Goal: Information Seeking & Learning: Learn about a topic

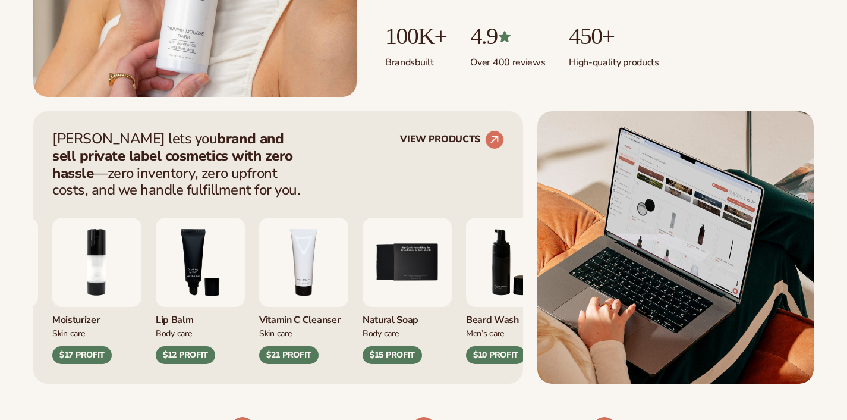
scroll to position [383, 0]
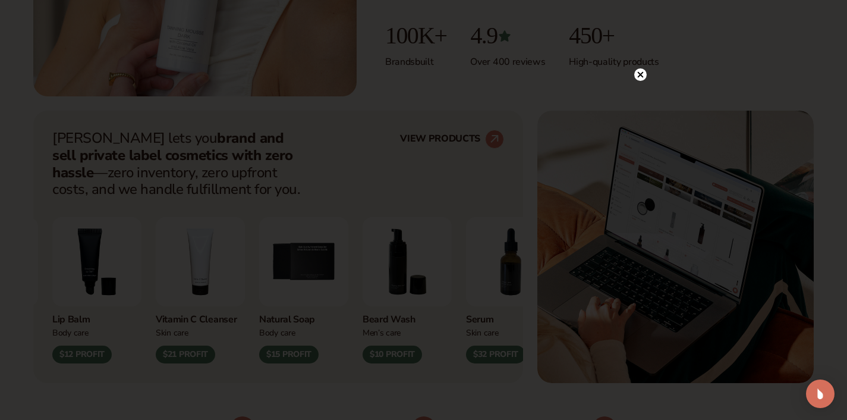
click at [640, 54] on div at bounding box center [423, 210] width 847 height 420
click at [637, 75] on circle at bounding box center [640, 74] width 12 height 12
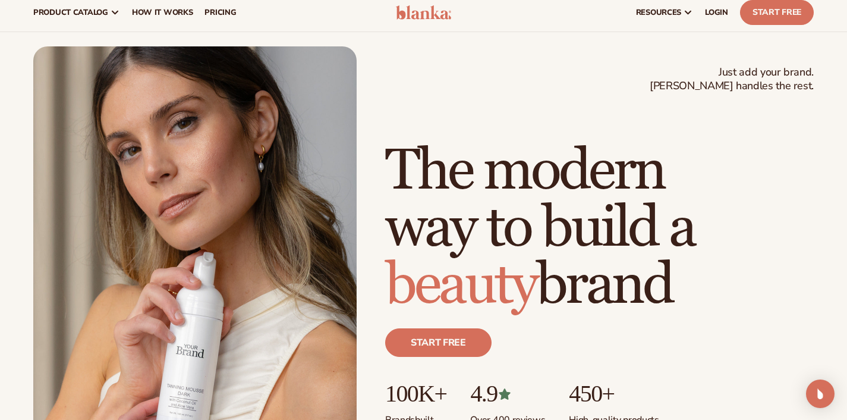
scroll to position [0, 0]
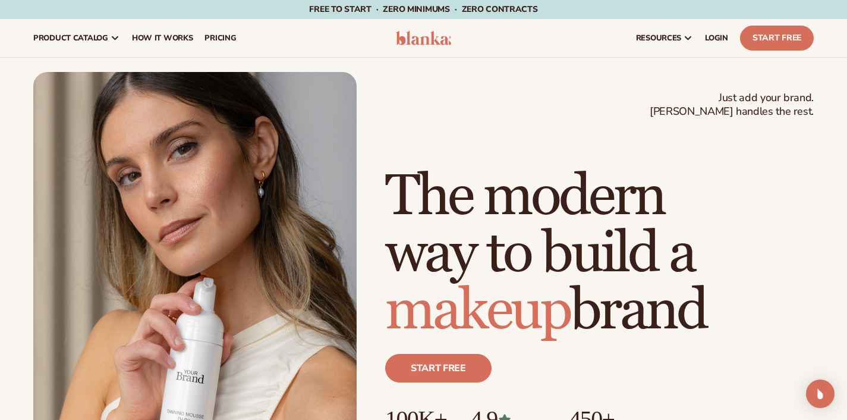
click at [417, 38] on img at bounding box center [424, 38] width 56 height 14
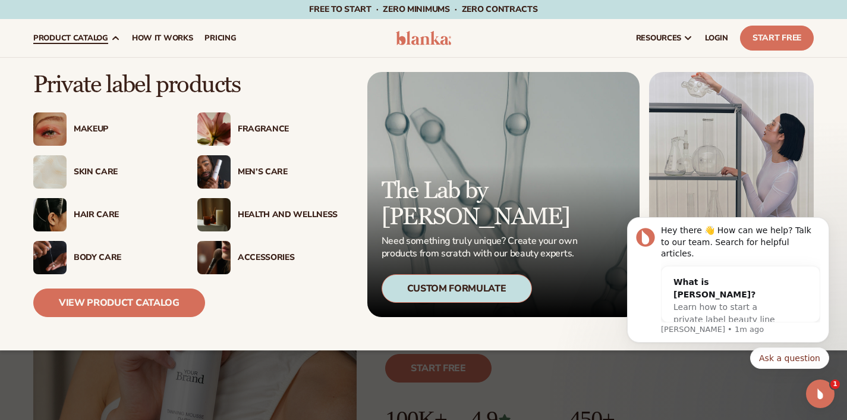
click at [84, 43] on span "product catalog" at bounding box center [70, 38] width 75 height 10
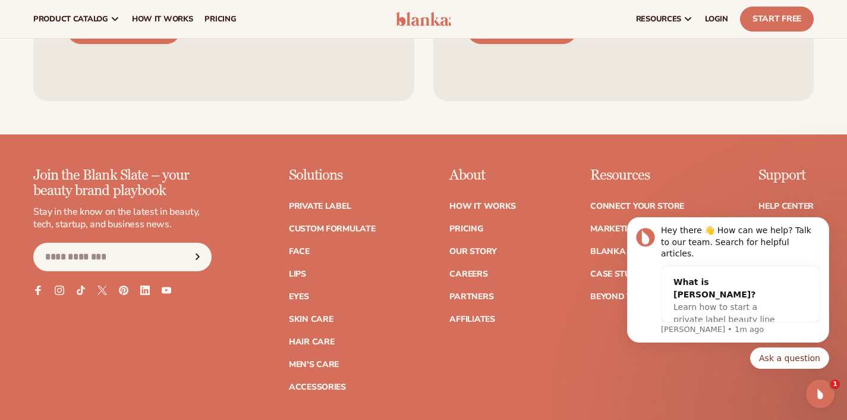
scroll to position [4671, 0]
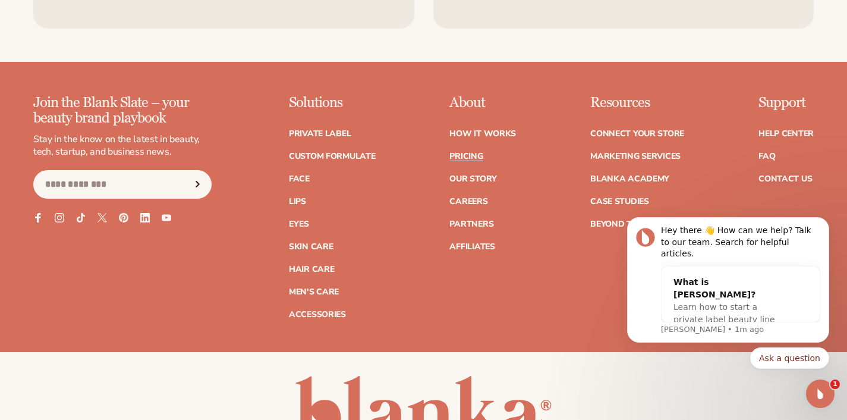
click at [473, 152] on link "Pricing" at bounding box center [465, 156] width 33 height 8
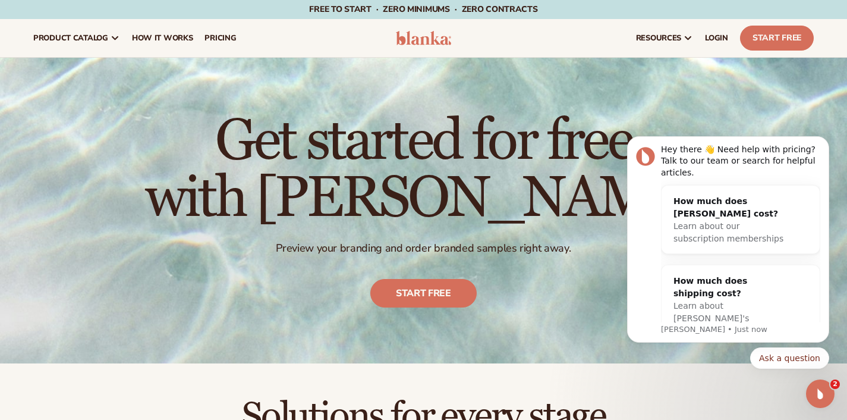
click at [438, 34] on img at bounding box center [424, 38] width 56 height 14
